Goal: Task Accomplishment & Management: Use online tool/utility

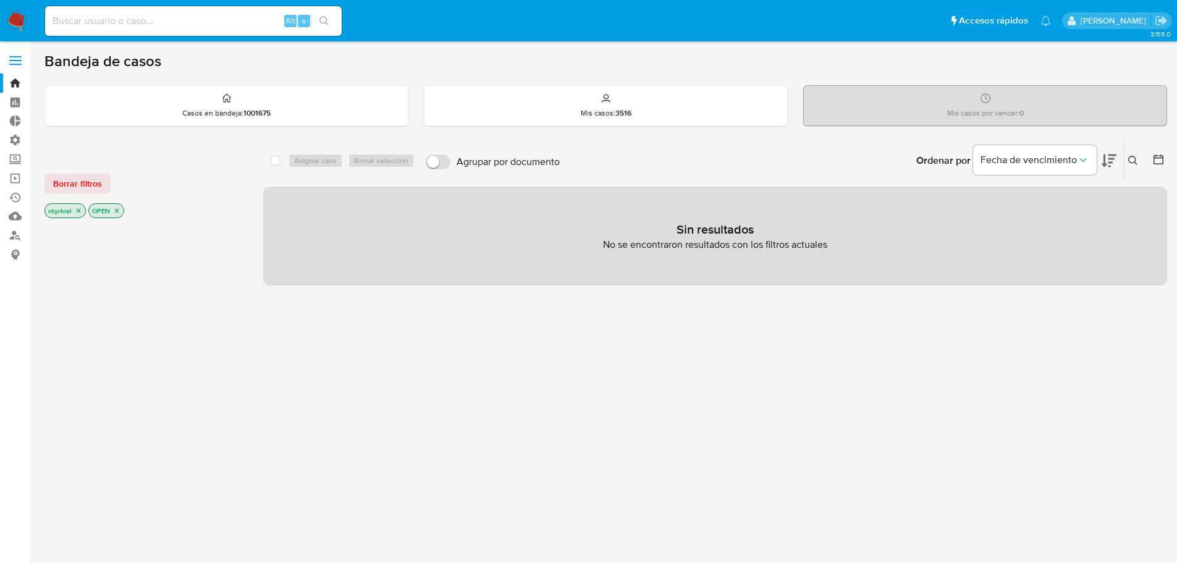
click at [14, 61] on span at bounding box center [15, 61] width 12 height 2
click at [0, 0] on input "checkbox" at bounding box center [0, 0] width 0 height 0
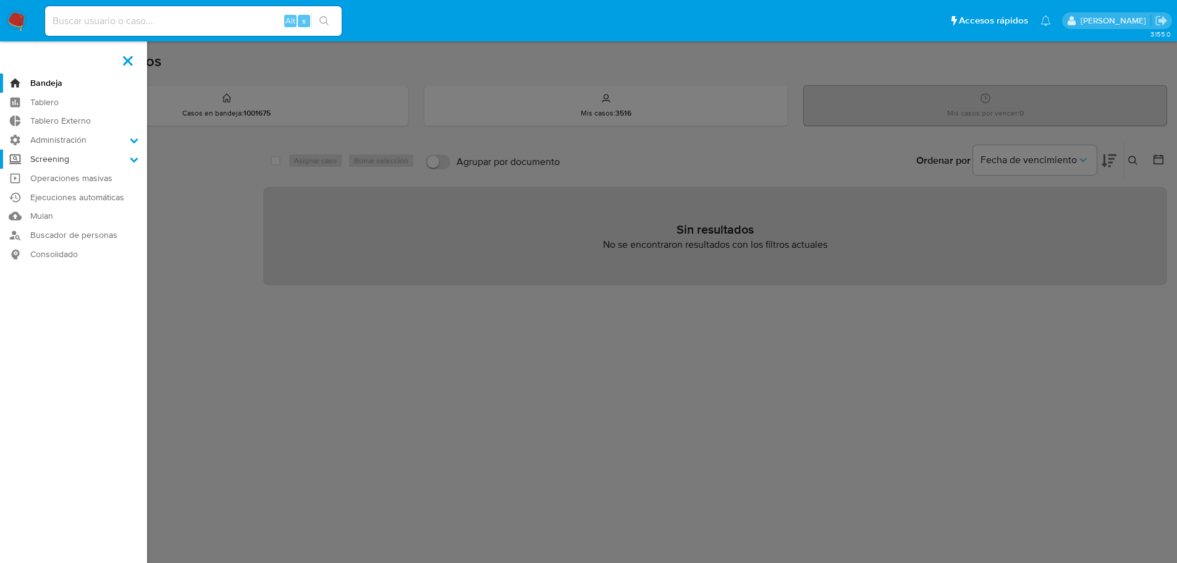
click at [69, 156] on label "Screening" at bounding box center [73, 159] width 147 height 19
click at [0, 0] on input "Screening" at bounding box center [0, 0] width 0 height 0
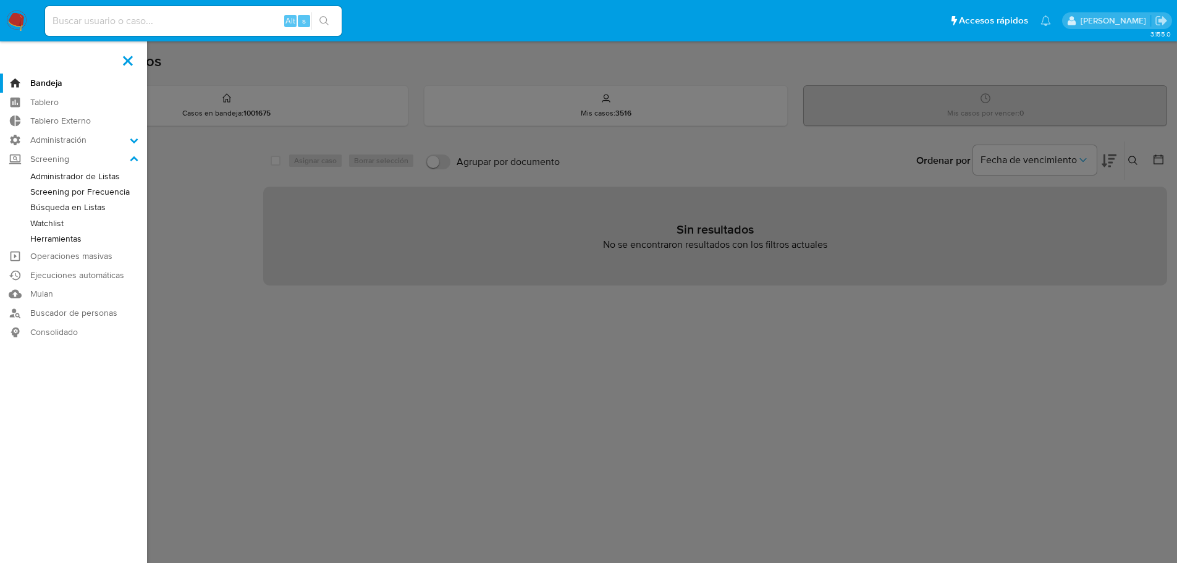
click at [78, 176] on link "Administrador de Listas" at bounding box center [73, 176] width 147 height 15
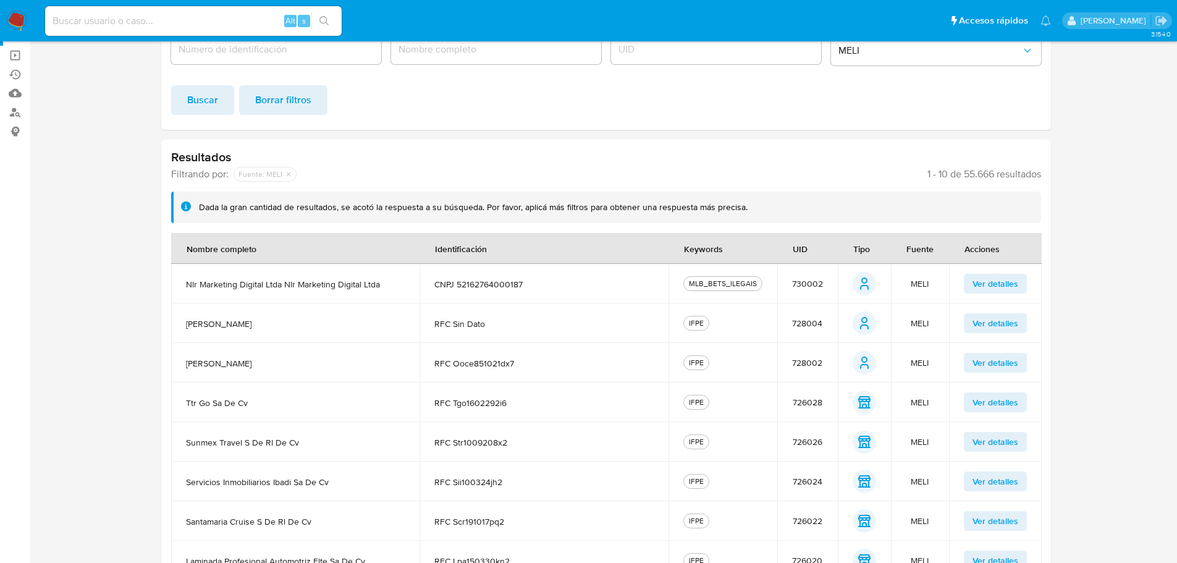
scroll to position [124, 0]
click at [546, 119] on div "Número de identificación Nombre completo UID Fuente MELI Buscar Borrar filtros" at bounding box center [606, 70] width 890 height 117
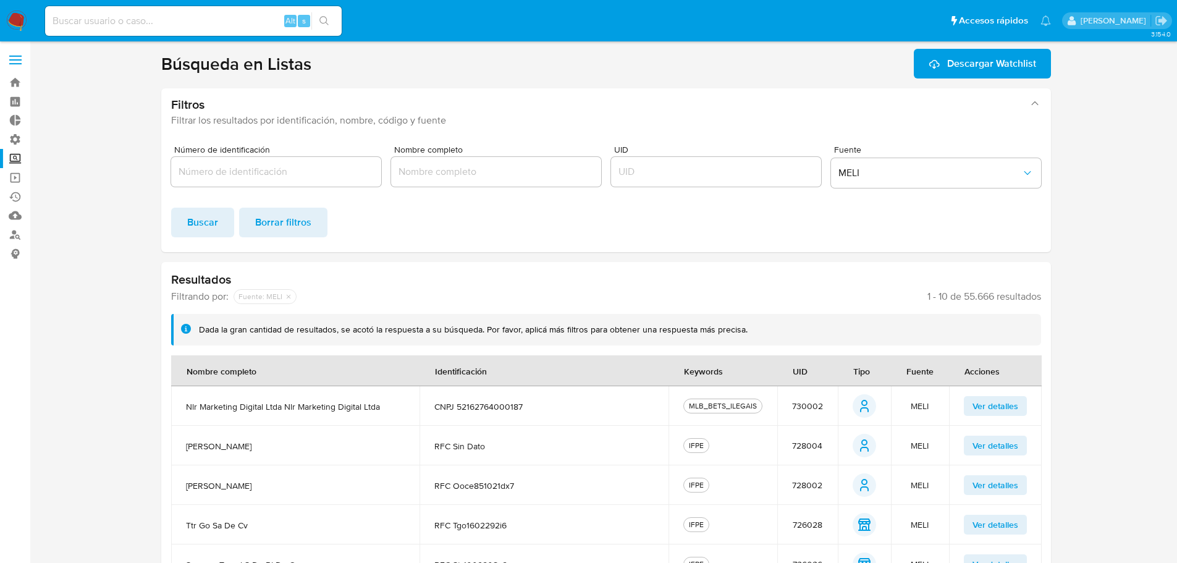
scroll to position [0, 0]
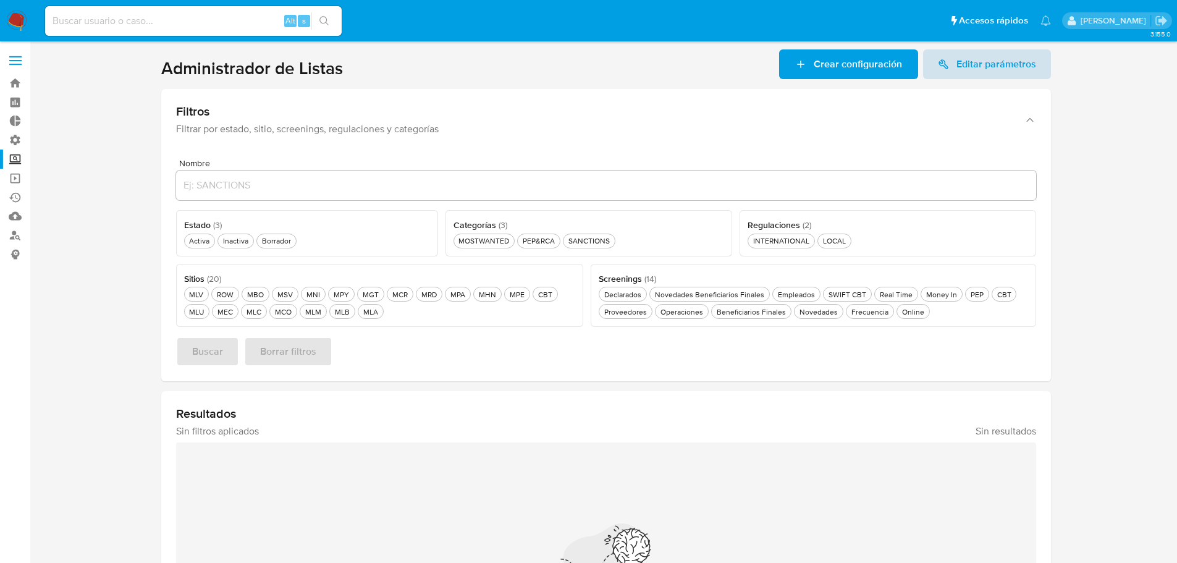
click at [989, 53] on span "Editar parámetros" at bounding box center [996, 64] width 80 height 30
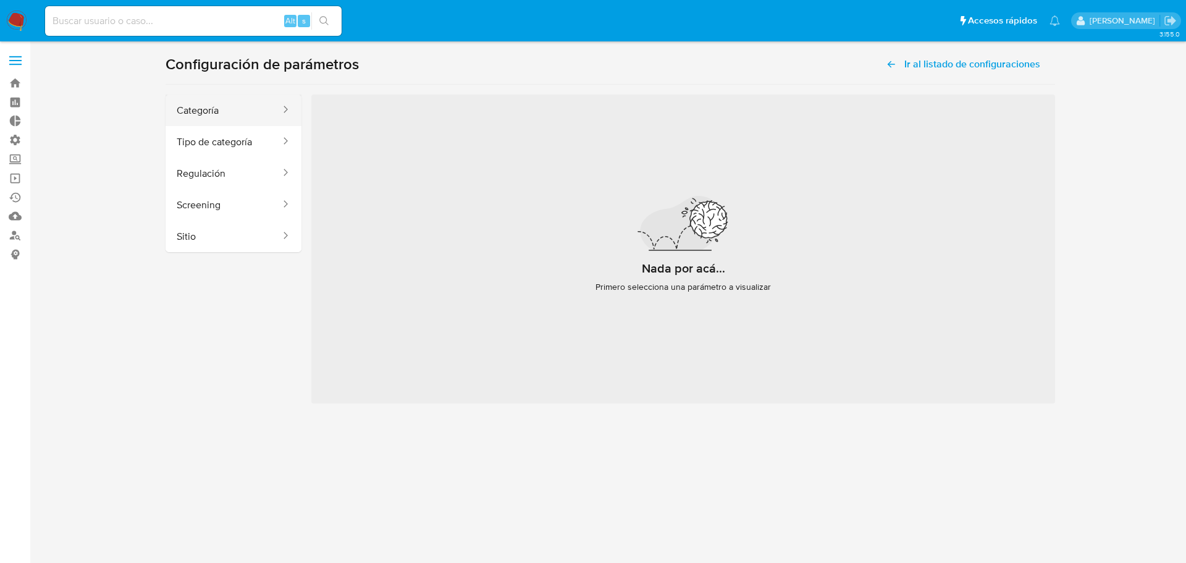
click at [215, 110] on button "Categoría" at bounding box center [224, 111] width 116 height 32
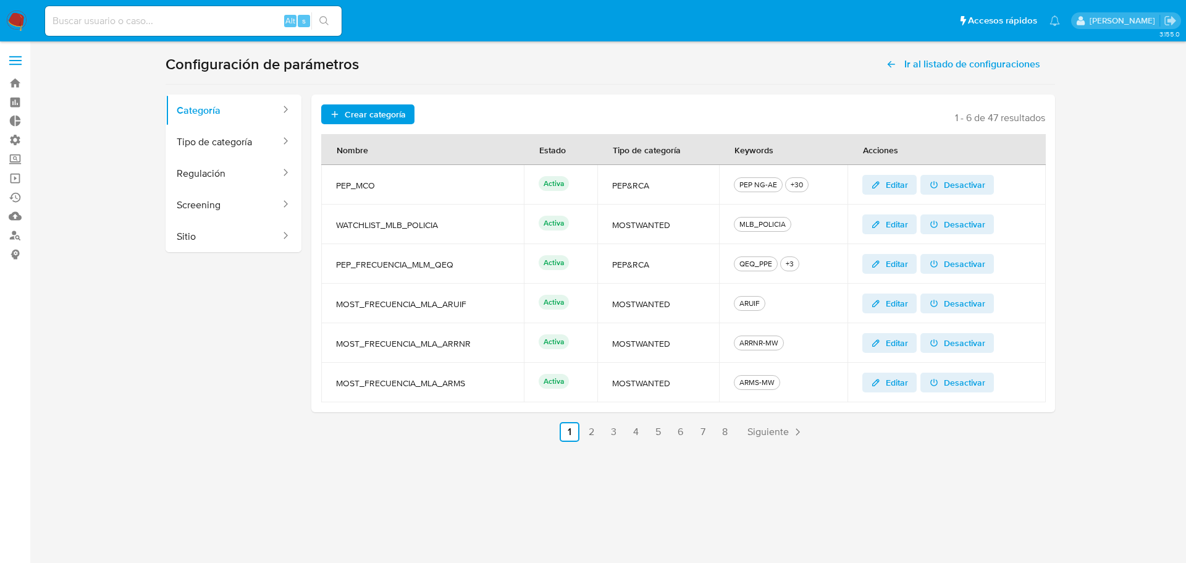
drag, startPoint x: 447, startPoint y: 224, endPoint x: 335, endPoint y: 234, distance: 112.9
click at [335, 234] on td "WATCHLIST_MLB_POLICIA" at bounding box center [422, 225] width 203 height 40
click at [342, 228] on span "WATCHLIST_MLB_POLICIA" at bounding box center [422, 224] width 173 height 11
click at [355, 115] on span "Crear categoría" at bounding box center [375, 114] width 61 height 20
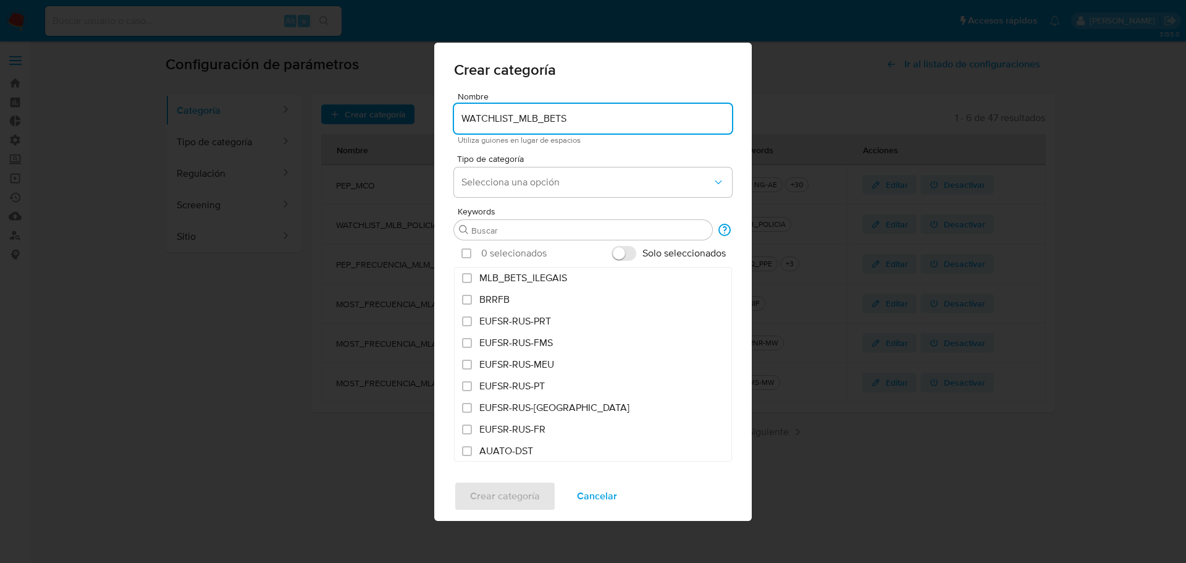
type input "WATCHLIST_MLB_BETS"
click at [541, 182] on span "Selecciona una opción" at bounding box center [587, 182] width 251 height 12
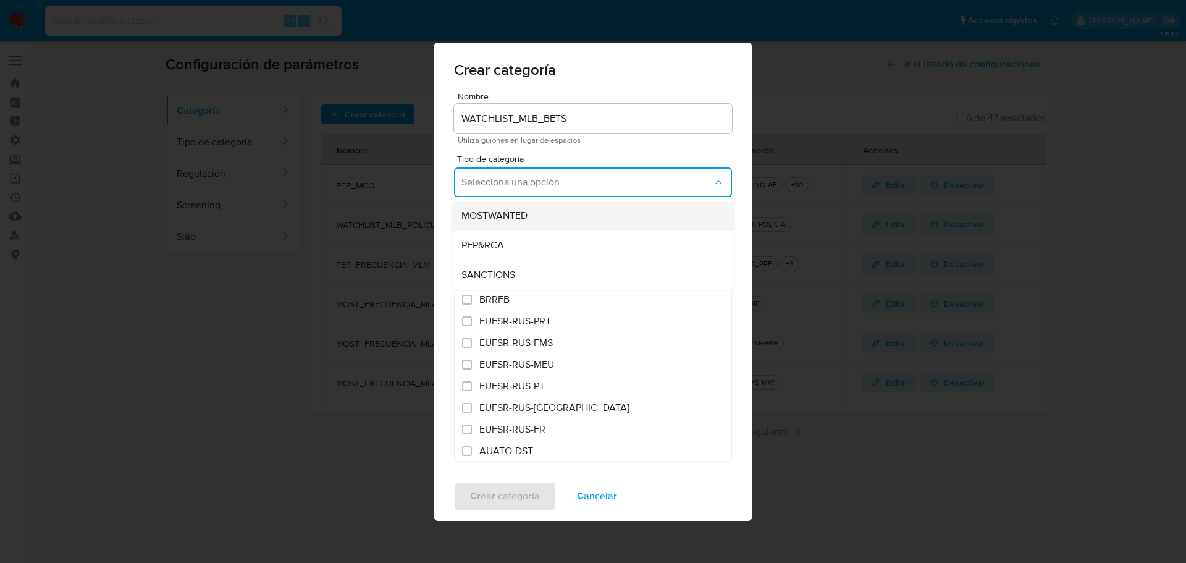
click at [517, 213] on span "MOSTWANTED" at bounding box center [495, 215] width 66 height 12
click at [468, 279] on input "MLB_BETS_ILEGAIS" at bounding box center [467, 278] width 10 height 10
checkbox input "true"
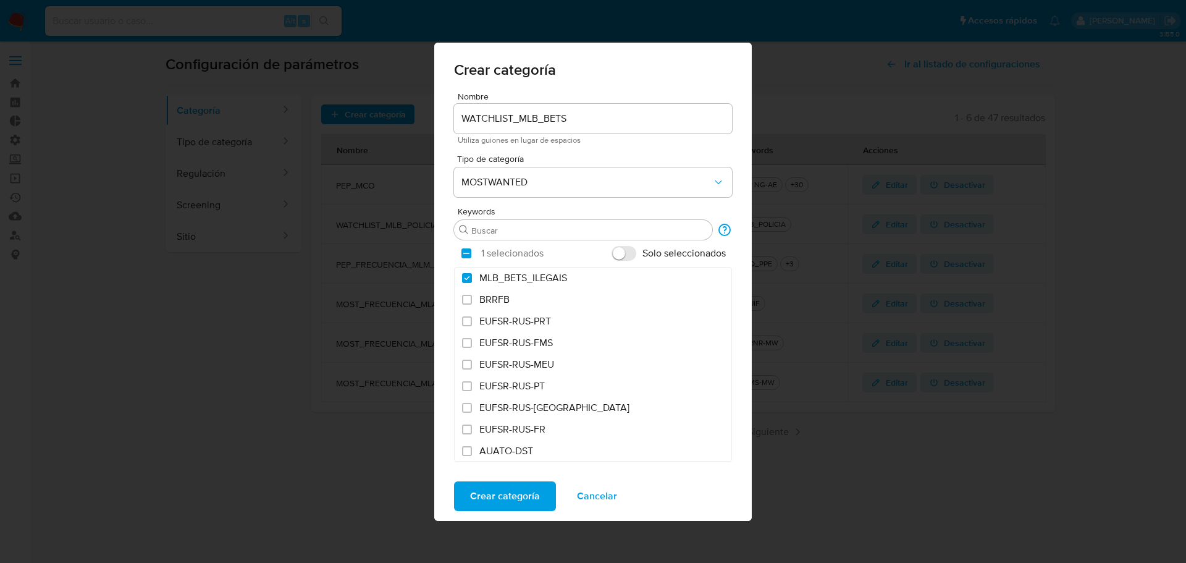
click at [508, 504] on span "Crear categoría" at bounding box center [505, 496] width 70 height 27
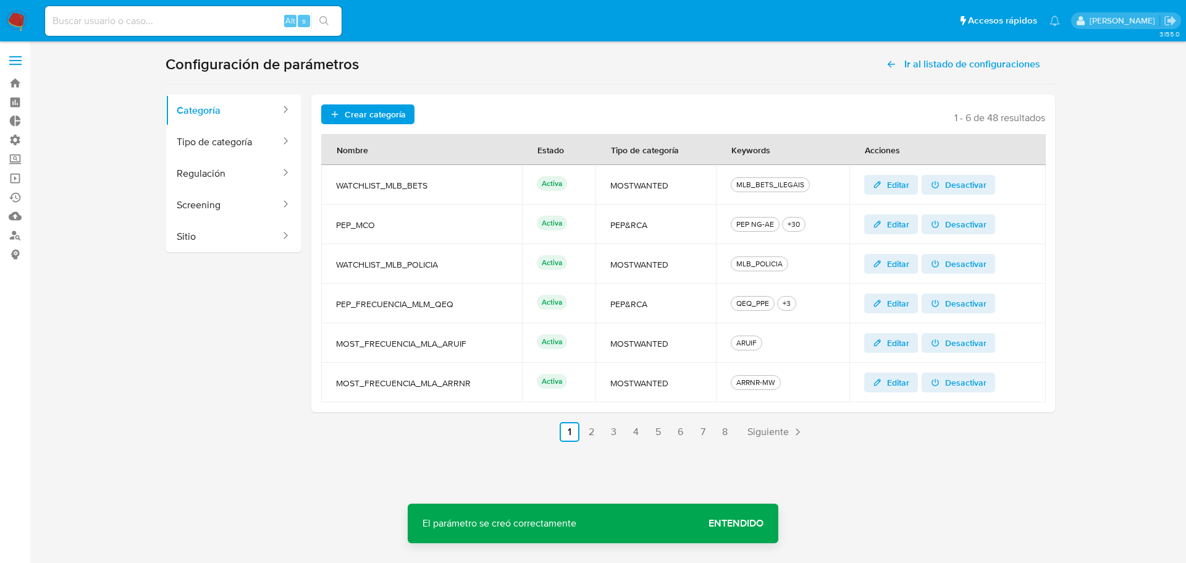
click at [758, 523] on span "Entendido" at bounding box center [736, 523] width 55 height 0
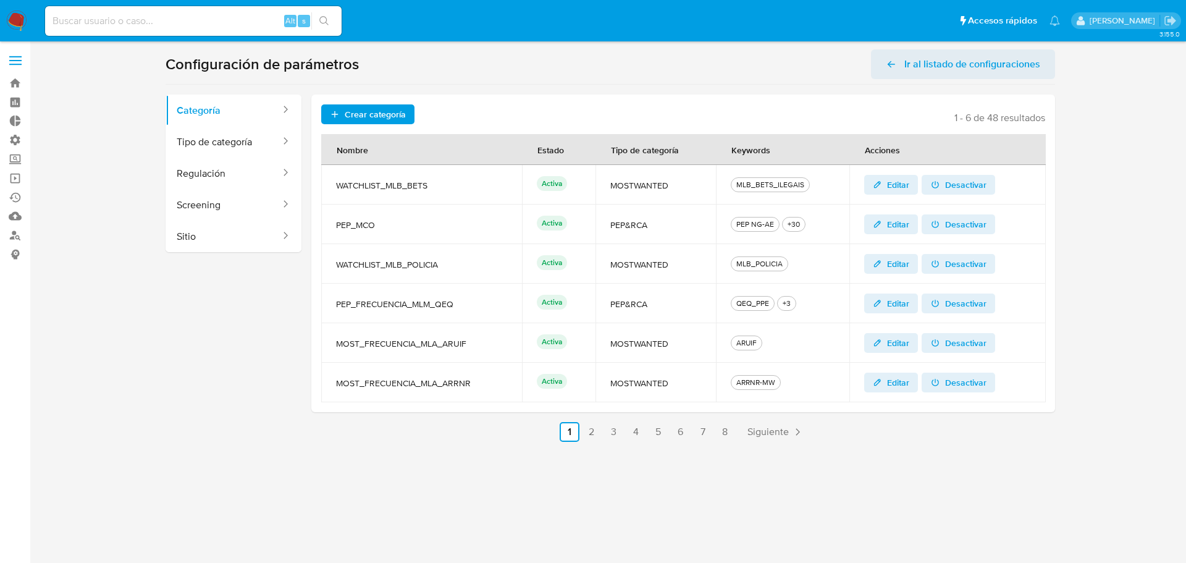
click at [940, 66] on span "Ir al listado de configuraciones" at bounding box center [973, 64] width 136 height 30
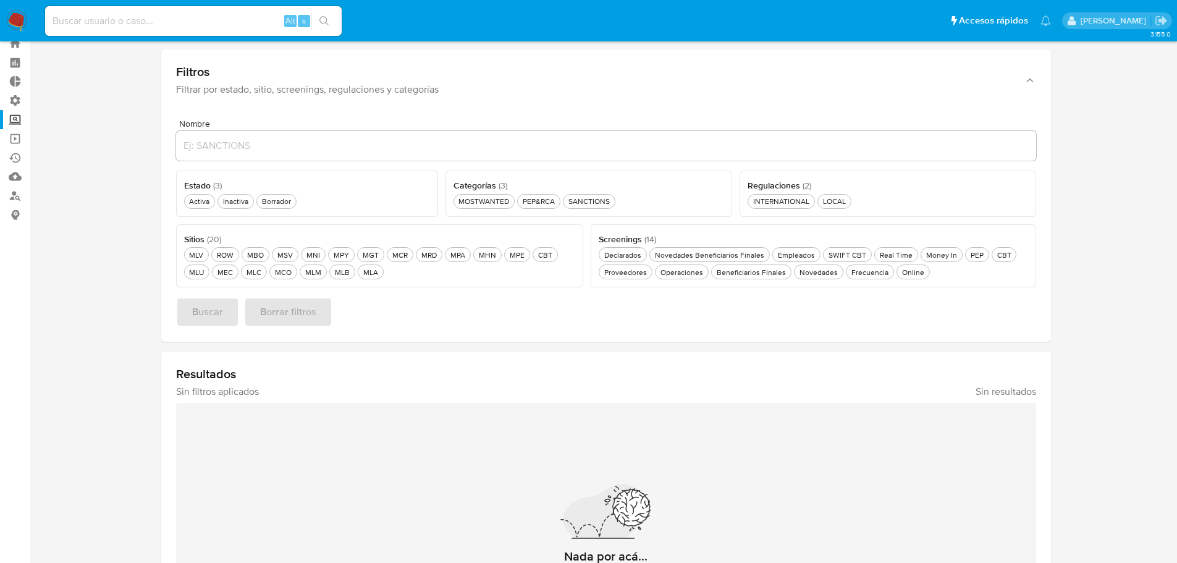
scroll to position [62, 0]
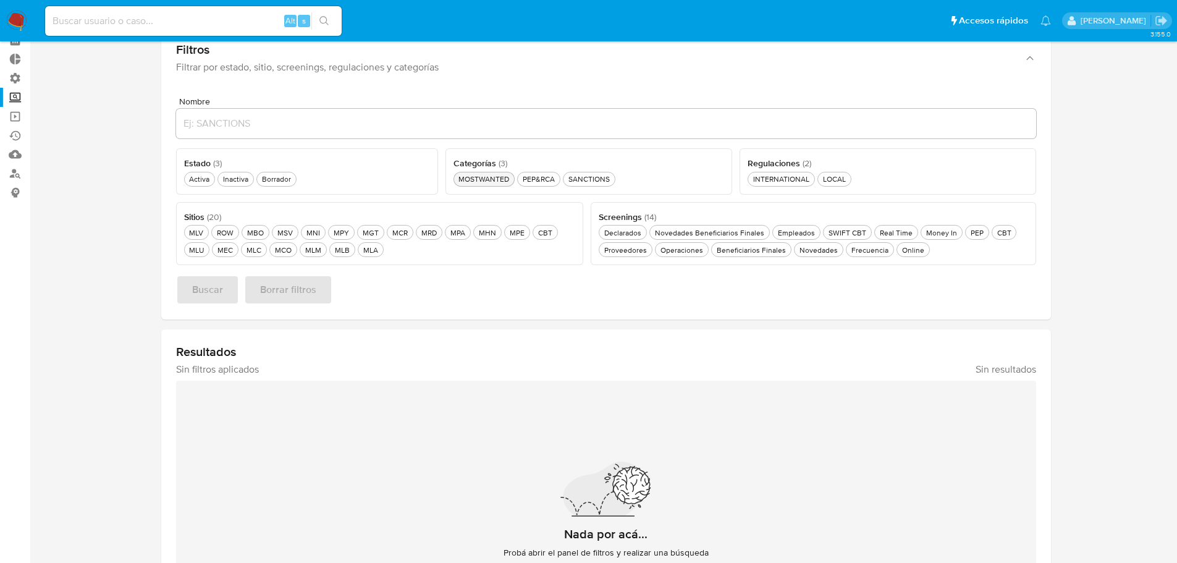
click at [471, 180] on div "MOSTWANTED MOSTWANTED" at bounding box center [484, 179] width 56 height 11
click at [347, 251] on div "MLB MLB" at bounding box center [342, 250] width 20 height 11
click at [198, 180] on div "Activa Activa" at bounding box center [199, 179] width 25 height 11
click at [211, 295] on span "Buscar" at bounding box center [207, 289] width 31 height 27
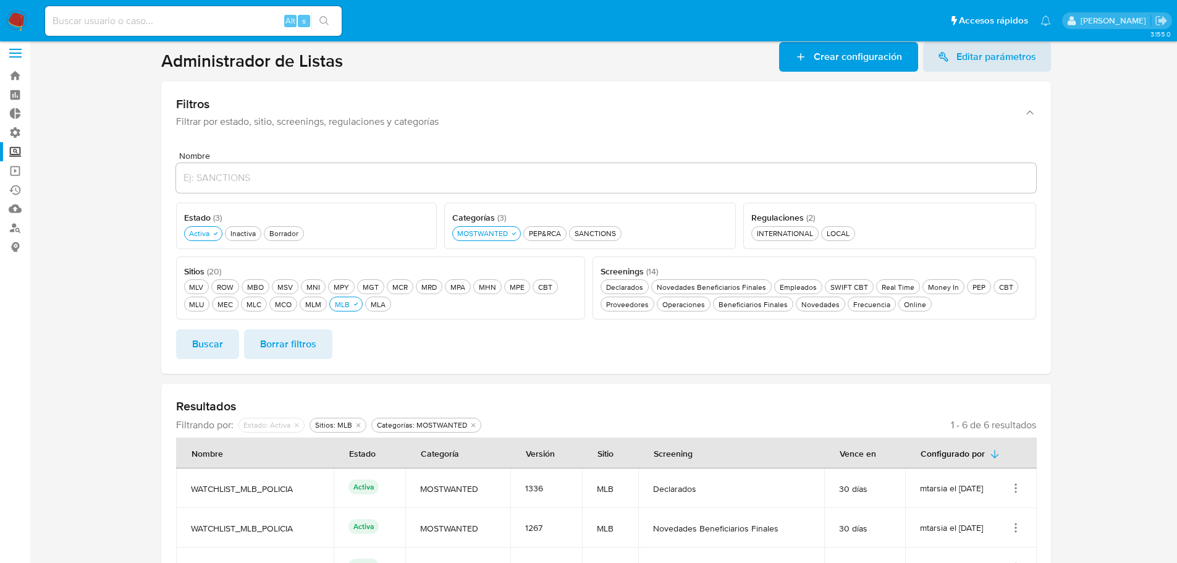
scroll to position [0, 0]
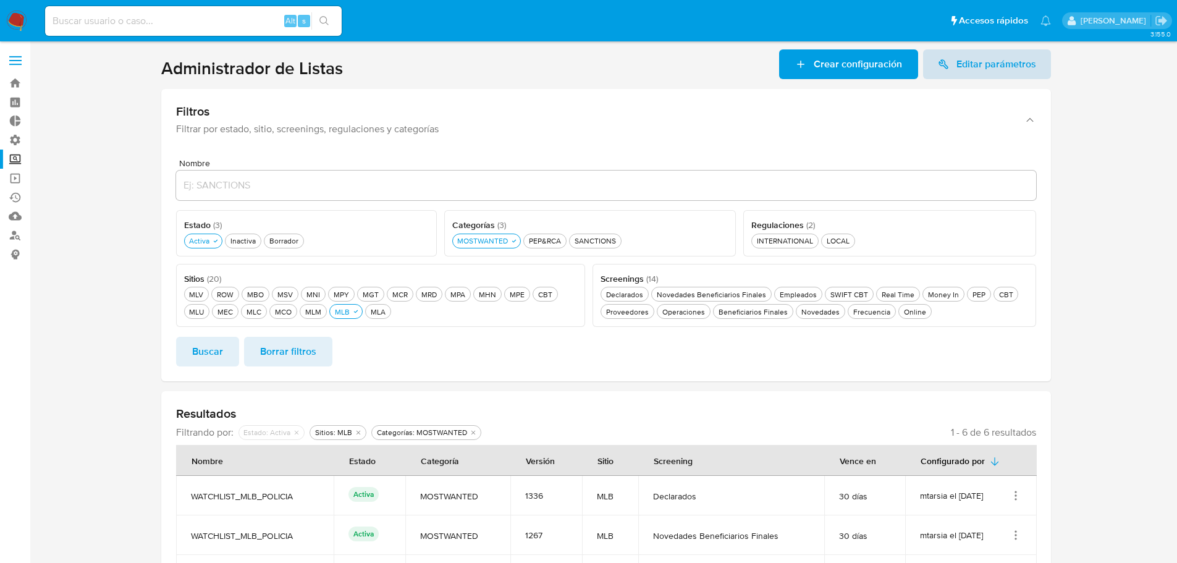
click at [964, 68] on span "Editar parámetros" at bounding box center [996, 64] width 80 height 30
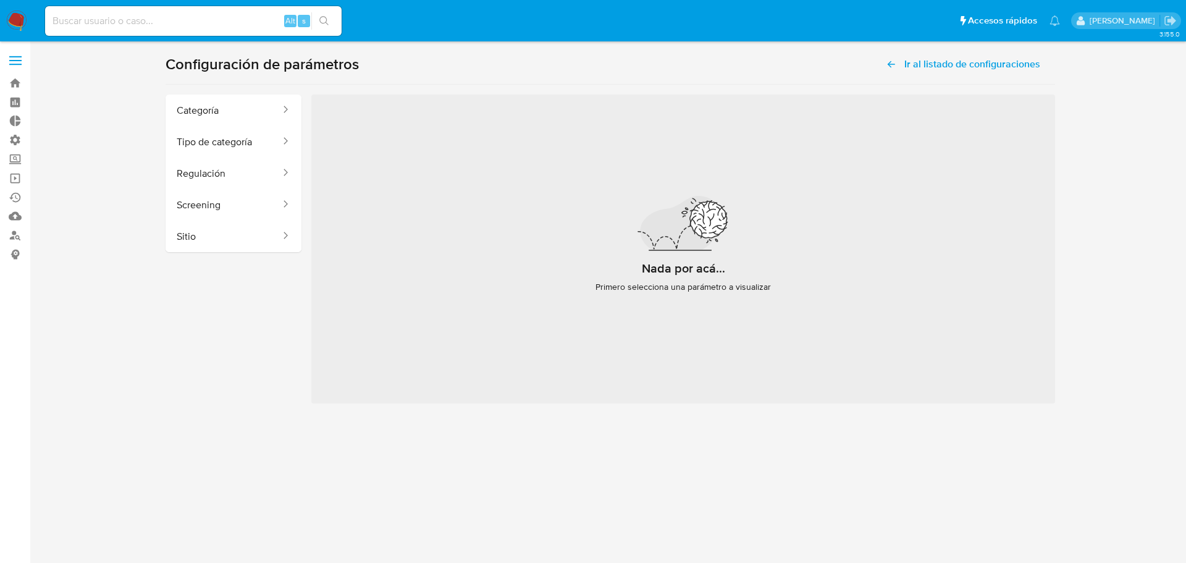
click at [186, 90] on section "Configuración de parámetros Ir al listado de configuraciones Categoría Tipo de …" at bounding box center [611, 226] width 890 height 354
click at [199, 105] on button "Categoría" at bounding box center [224, 111] width 116 height 32
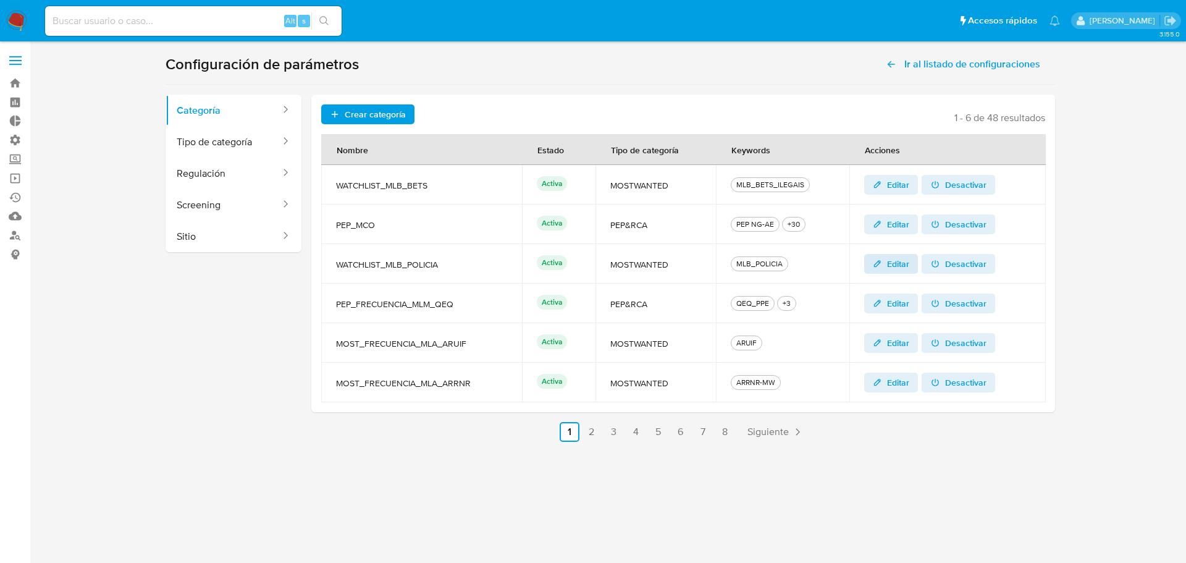
click at [905, 263] on span "Editar" at bounding box center [898, 264] width 22 height 20
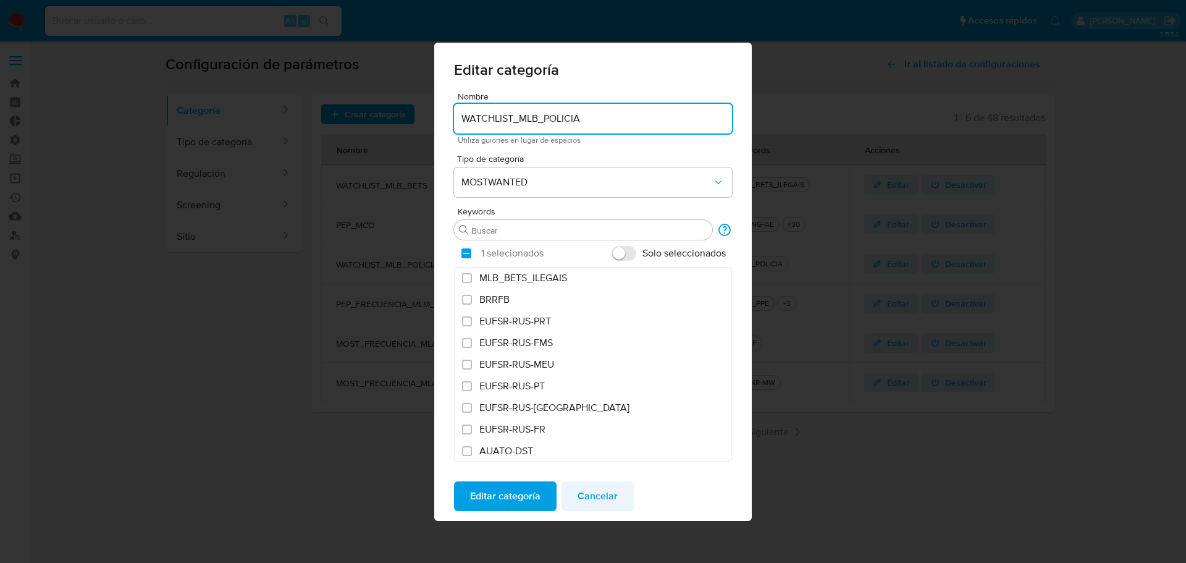
click at [606, 498] on span "Cancelar" at bounding box center [598, 496] width 40 height 27
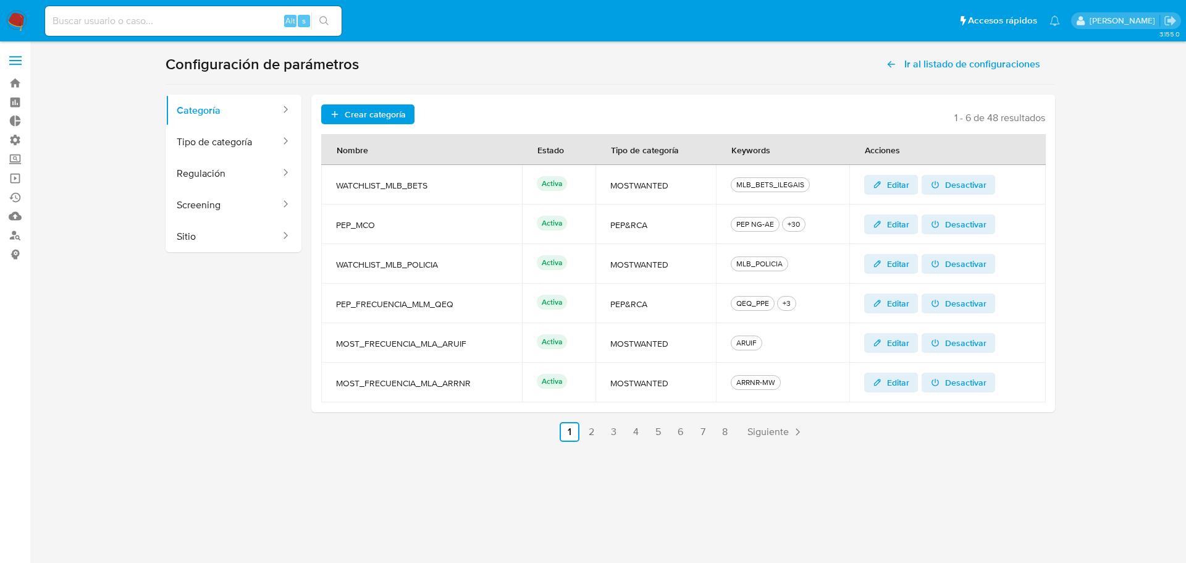
click at [893, 177] on span "Editar" at bounding box center [898, 185] width 22 height 20
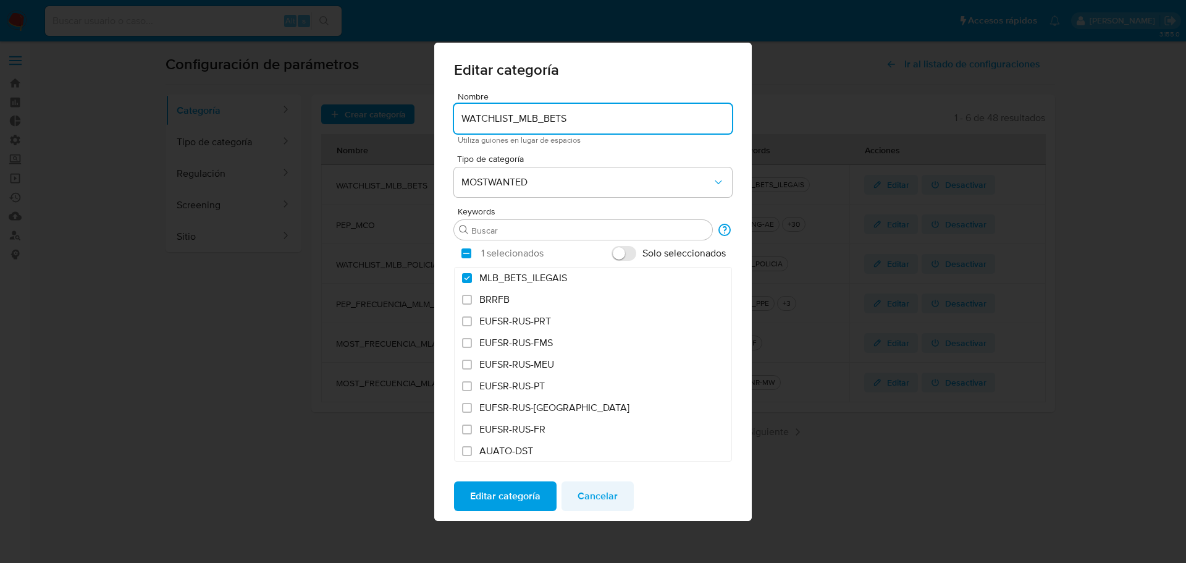
click at [594, 500] on span "Cancelar" at bounding box center [598, 496] width 40 height 27
